Goal: Communication & Community: Participate in discussion

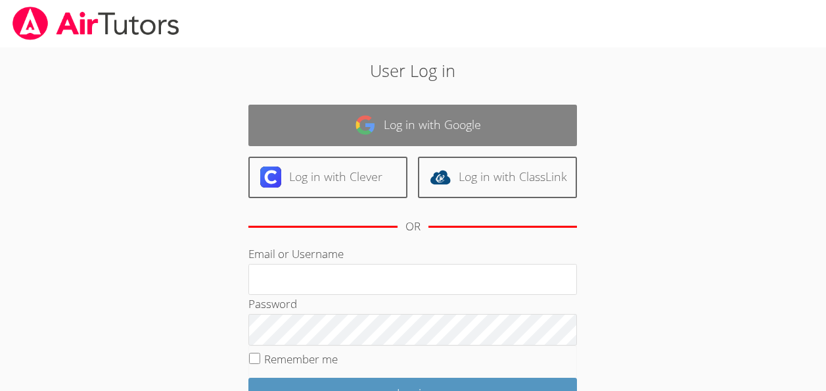
click at [391, 131] on link "Log in with Google" at bounding box center [413, 125] width 329 height 41
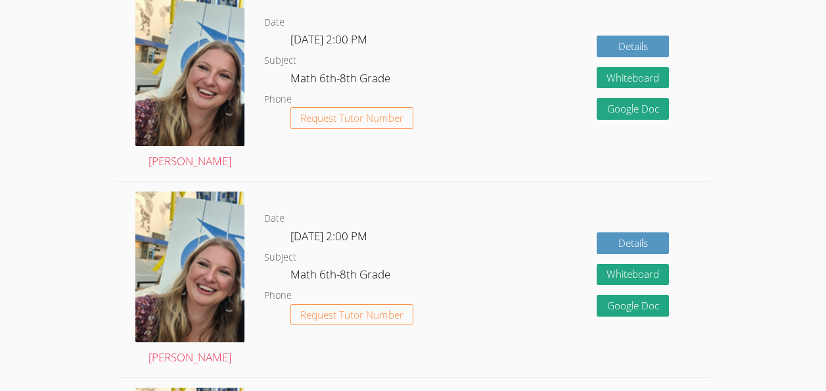
scroll to position [66, 0]
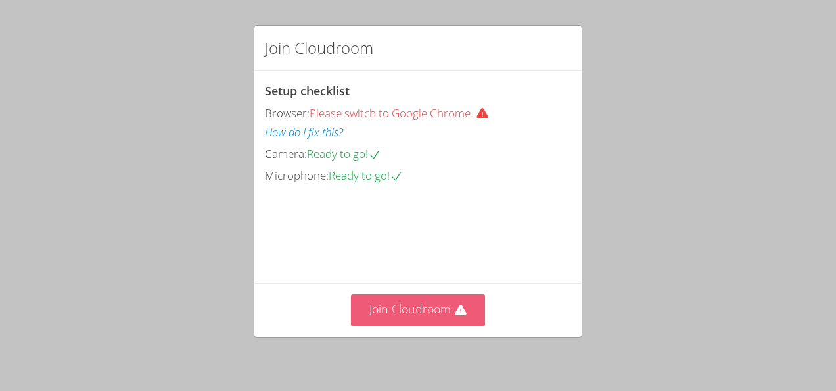
click at [376, 325] on button "Join Cloudroom" at bounding box center [418, 310] width 135 height 32
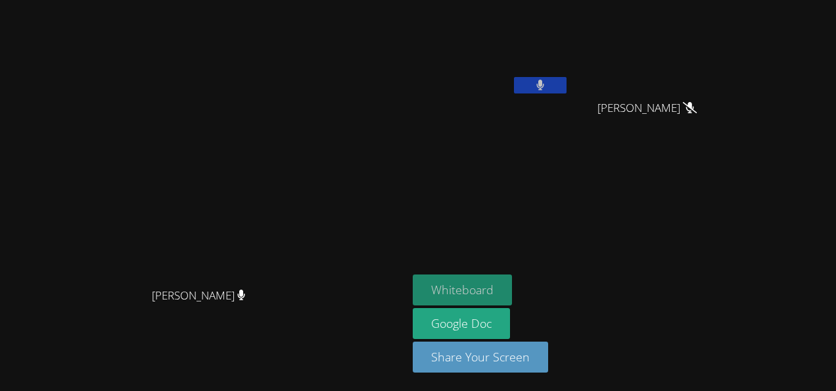
click at [446, 276] on button "Whiteboard" at bounding box center [462, 289] width 99 height 31
drag, startPoint x: 664, startPoint y: 308, endPoint x: 500, endPoint y: 224, distance: 184.1
click at [500, 224] on aside "Jayden Denis Edje Youmee Etienne Edje Youmee Etienne Whiteboard Google Doc Shar…" at bounding box center [572, 195] width 329 height 391
click at [529, 82] on button at bounding box center [540, 85] width 53 height 16
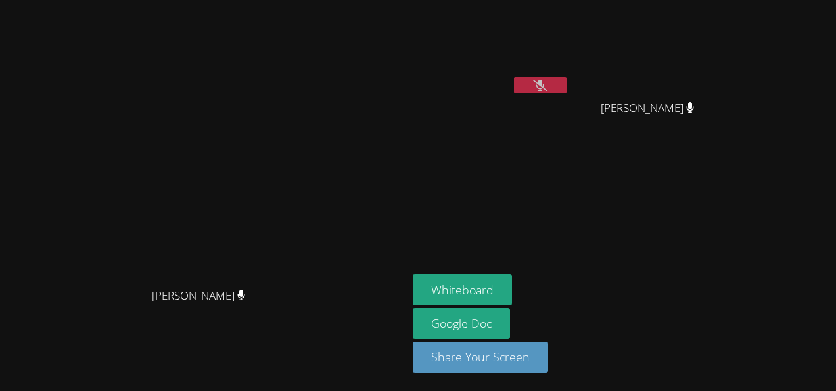
click at [529, 82] on button at bounding box center [540, 85] width 53 height 16
click at [553, 87] on button at bounding box center [540, 85] width 53 height 16
click at [552, 92] on button at bounding box center [540, 85] width 53 height 16
click at [550, 87] on button at bounding box center [540, 85] width 53 height 16
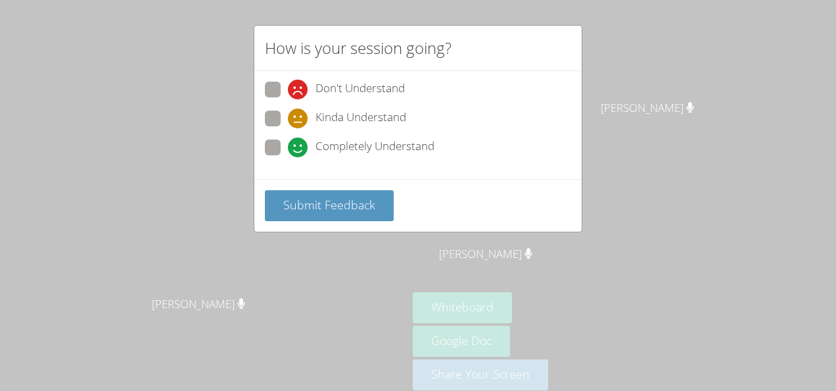
click at [288, 157] on span at bounding box center [288, 157] width 0 height 0
click at [288, 151] on input "Completely Understand" at bounding box center [293, 144] width 11 height 11
radio input "true"
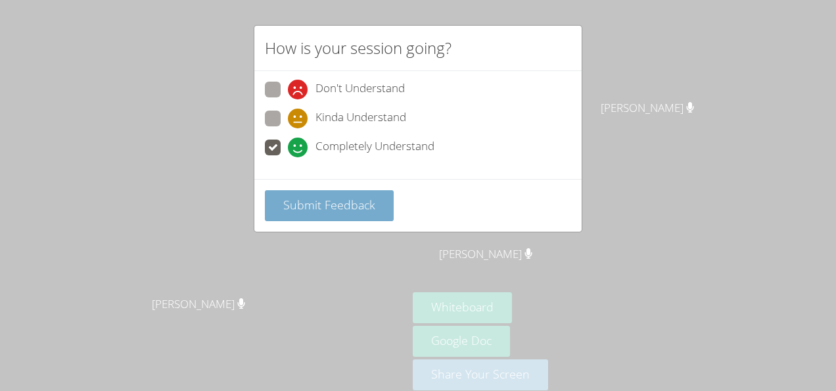
drag, startPoint x: 323, startPoint y: 197, endPoint x: 329, endPoint y: 204, distance: 8.9
click at [329, 204] on span "Submit Feedback" at bounding box center [329, 205] width 92 height 16
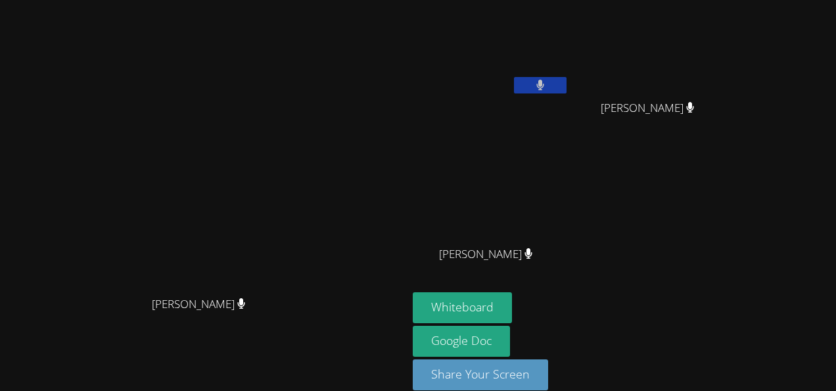
click at [199, 81] on video at bounding box center [203, 178] width 197 height 224
click at [512, 295] on button "Whiteboard" at bounding box center [462, 307] width 99 height 31
